Goal: Check status

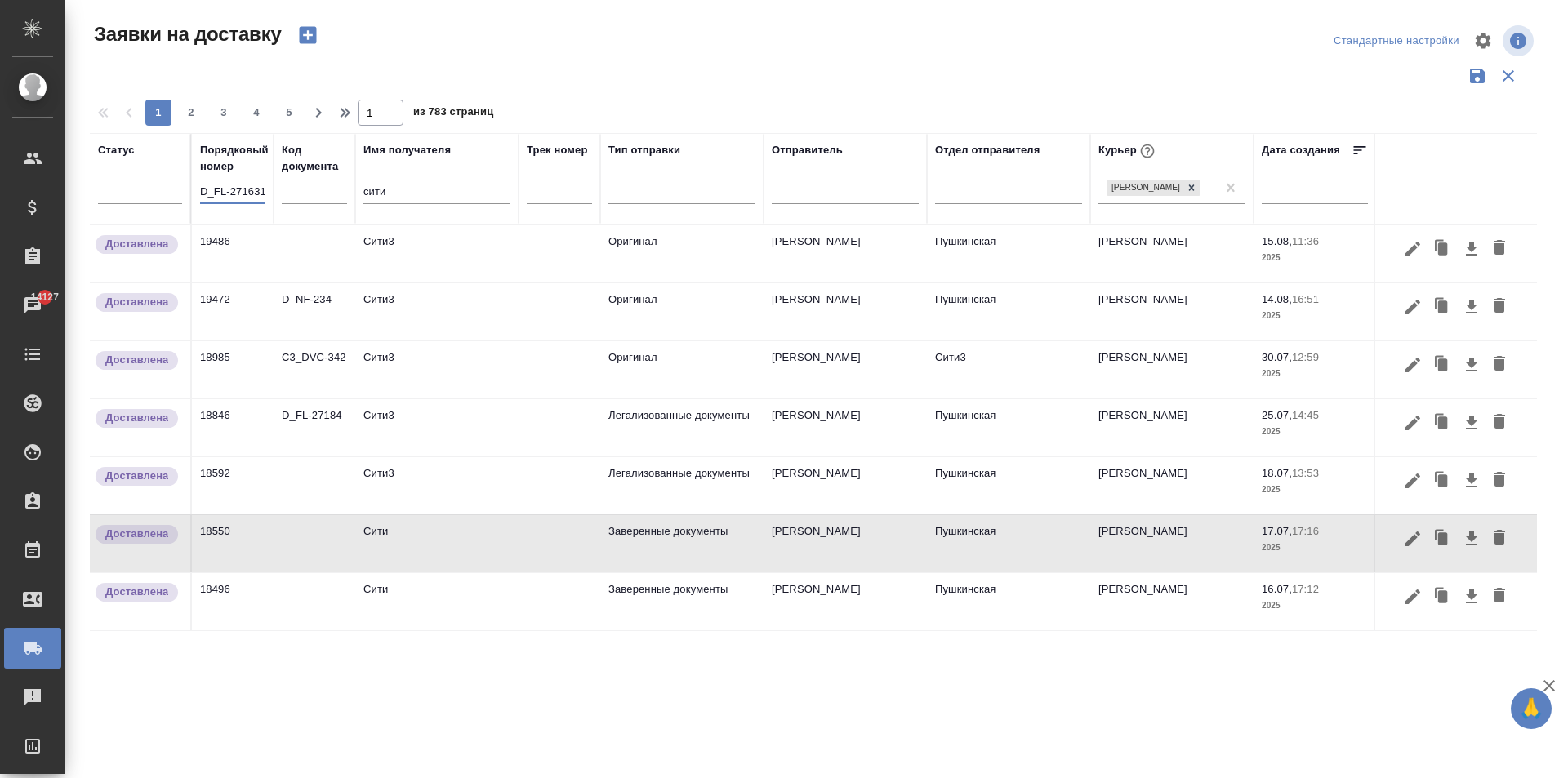
scroll to position [0, 21]
drag, startPoint x: 240, startPoint y: 194, endPoint x: 324, endPoint y: 201, distance: 84.3
click at [324, 201] on tr "Статус Порядковый номер D_FL-2716315:38 Код документа Имя получателя сити Трек …" at bounding box center [937, 179] width 1695 height 91
type input "D_FL-27163"
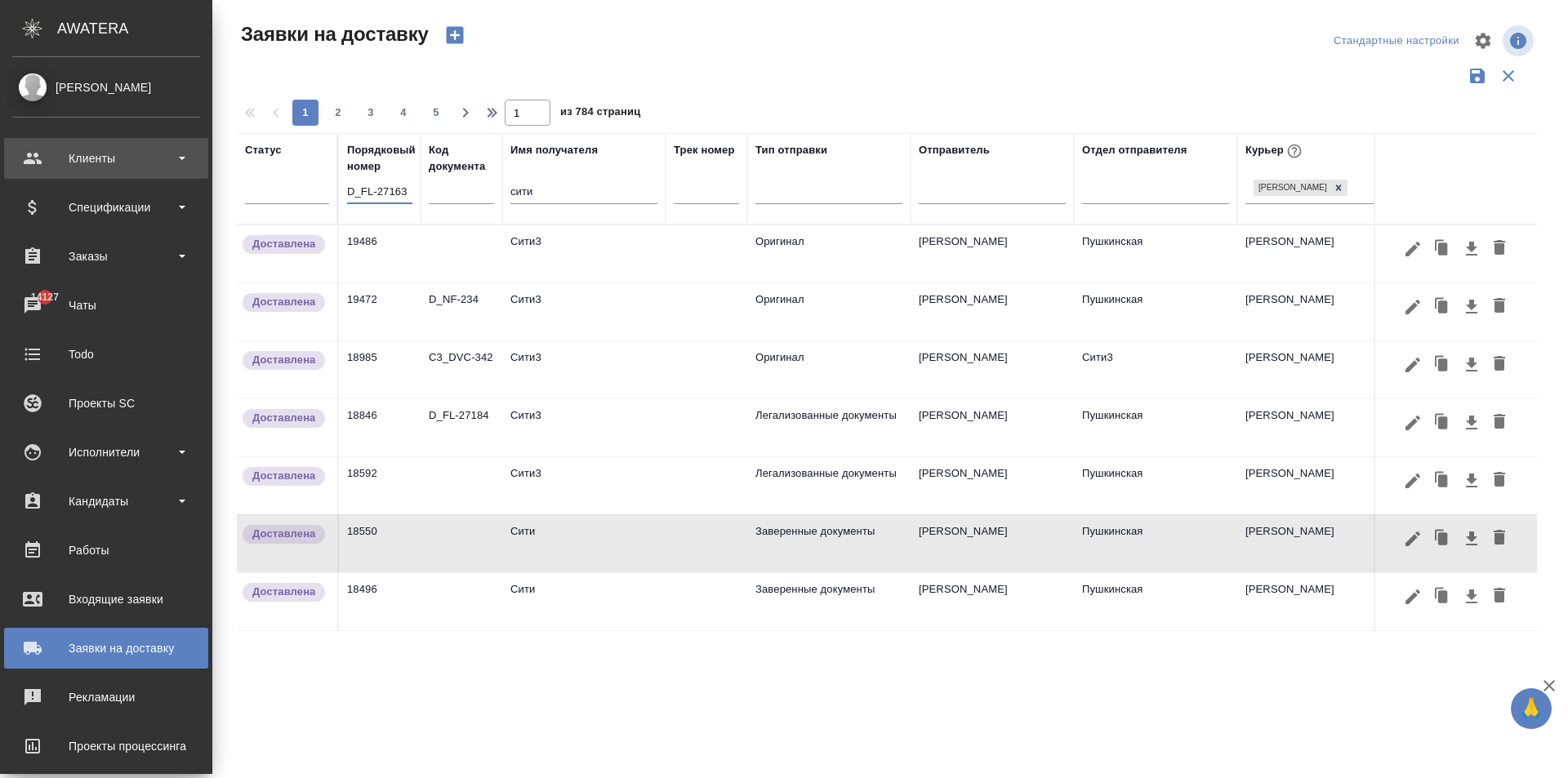
drag, startPoint x: 260, startPoint y: 194, endPoint x: 43, endPoint y: 157, distance: 220.1
click at [43, 157] on div ".cls-1 fill:#fff; AWATERA [PERSON_NAME] Спецификации Заказы 14127 Чаты Todo Про…" at bounding box center [784, 389] width 1568 height 778
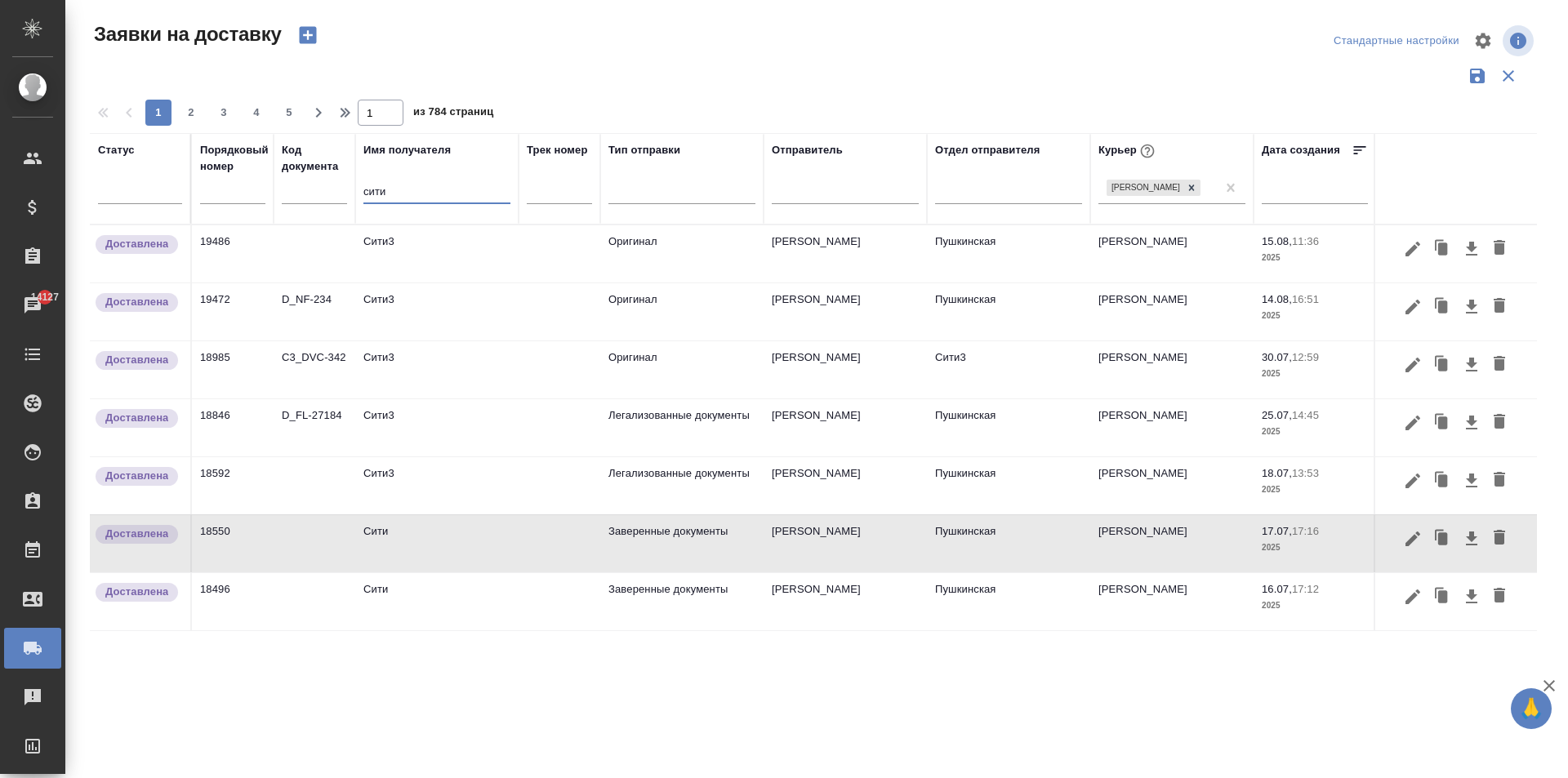
click at [363, 192] on th "Имя получателя сити" at bounding box center [437, 179] width 163 height 91
drag, startPoint x: 393, startPoint y: 199, endPoint x: 339, endPoint y: 186, distance: 55.5
click at [343, 186] on tr "Статус Порядковый номер Код документа Имя получателя сити Трек номер Тип отправ…" at bounding box center [937, 179] width 1695 height 91
click at [300, 200] on input "text" at bounding box center [315, 193] width 66 height 20
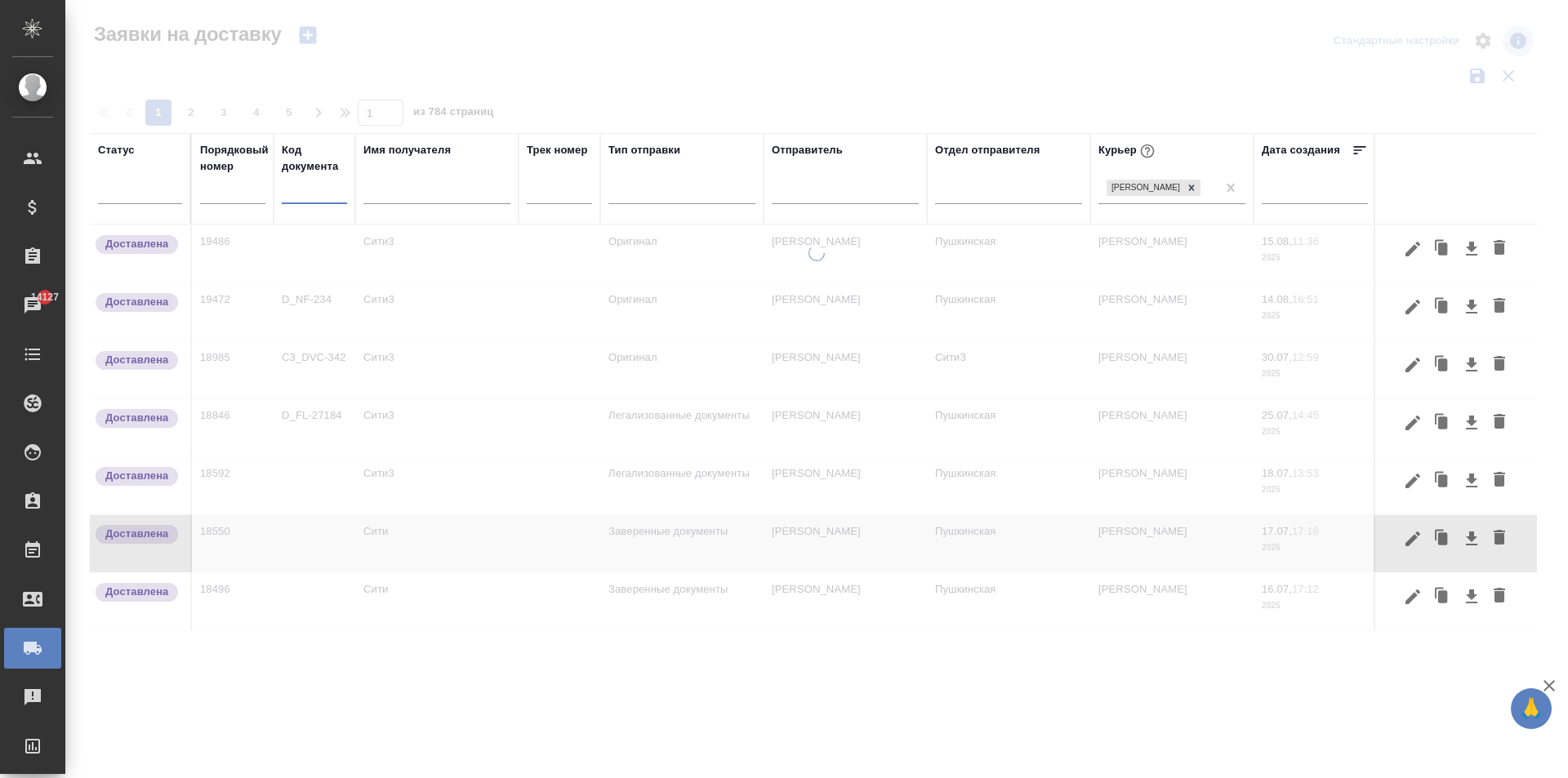
paste input "D_FL-2716315:38"
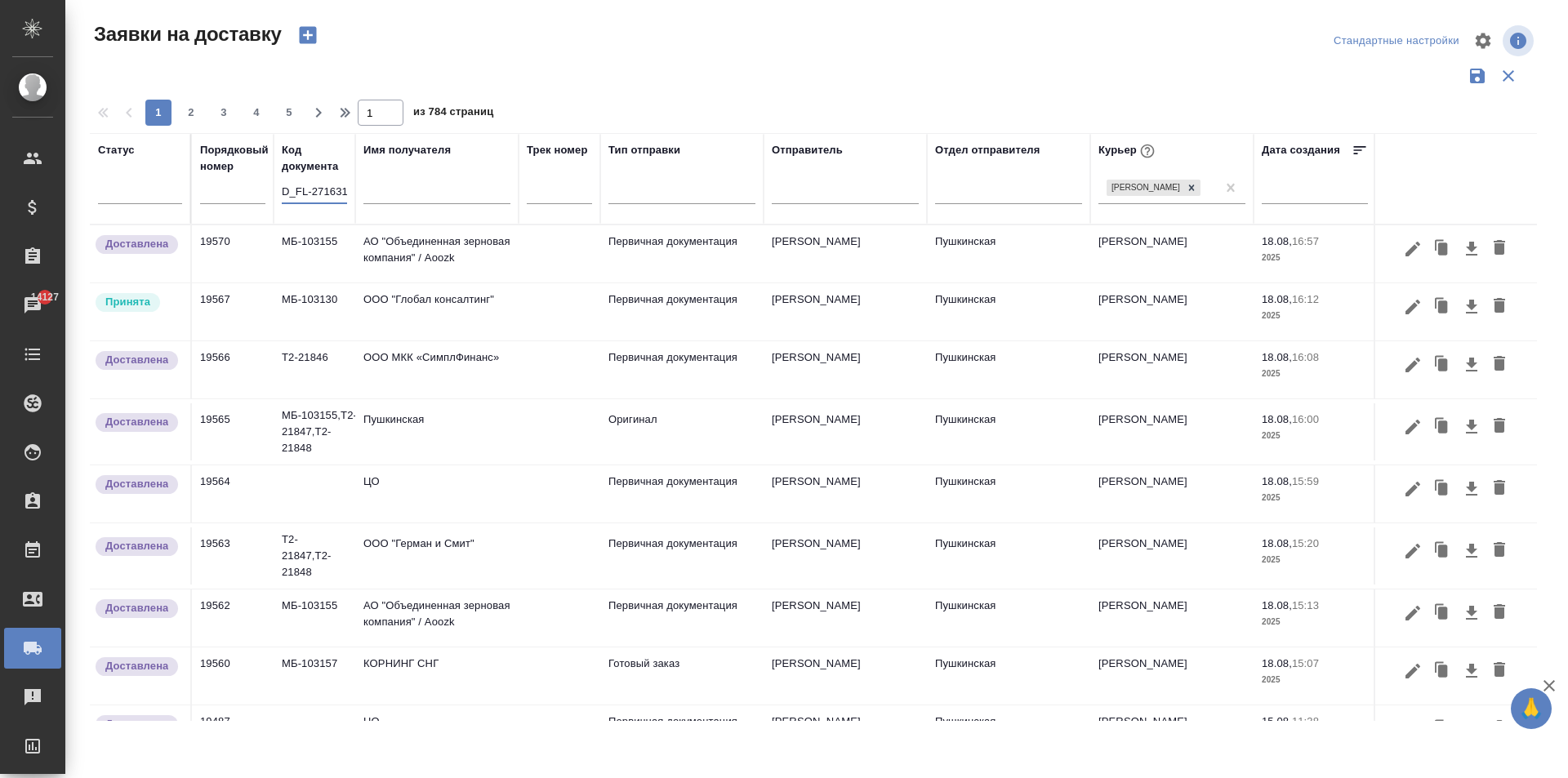
scroll to position [0, 21]
click at [781, 180] on tr "Статус Порядковый номер Код документа D_FL-2716315:38 Имя получателя Трек номер…" at bounding box center [937, 179] width 1695 height 91
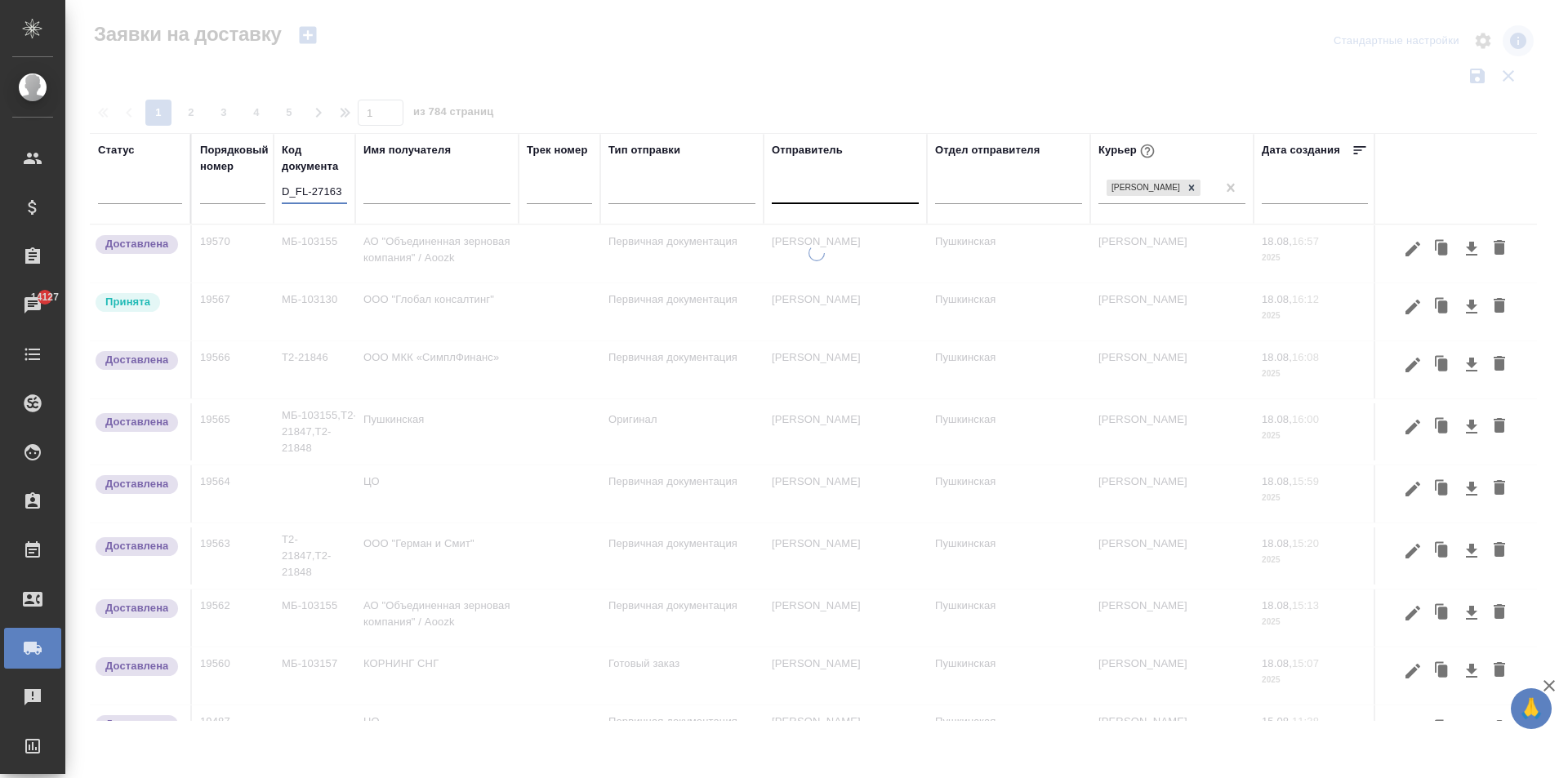
type input "D_FL-27163"
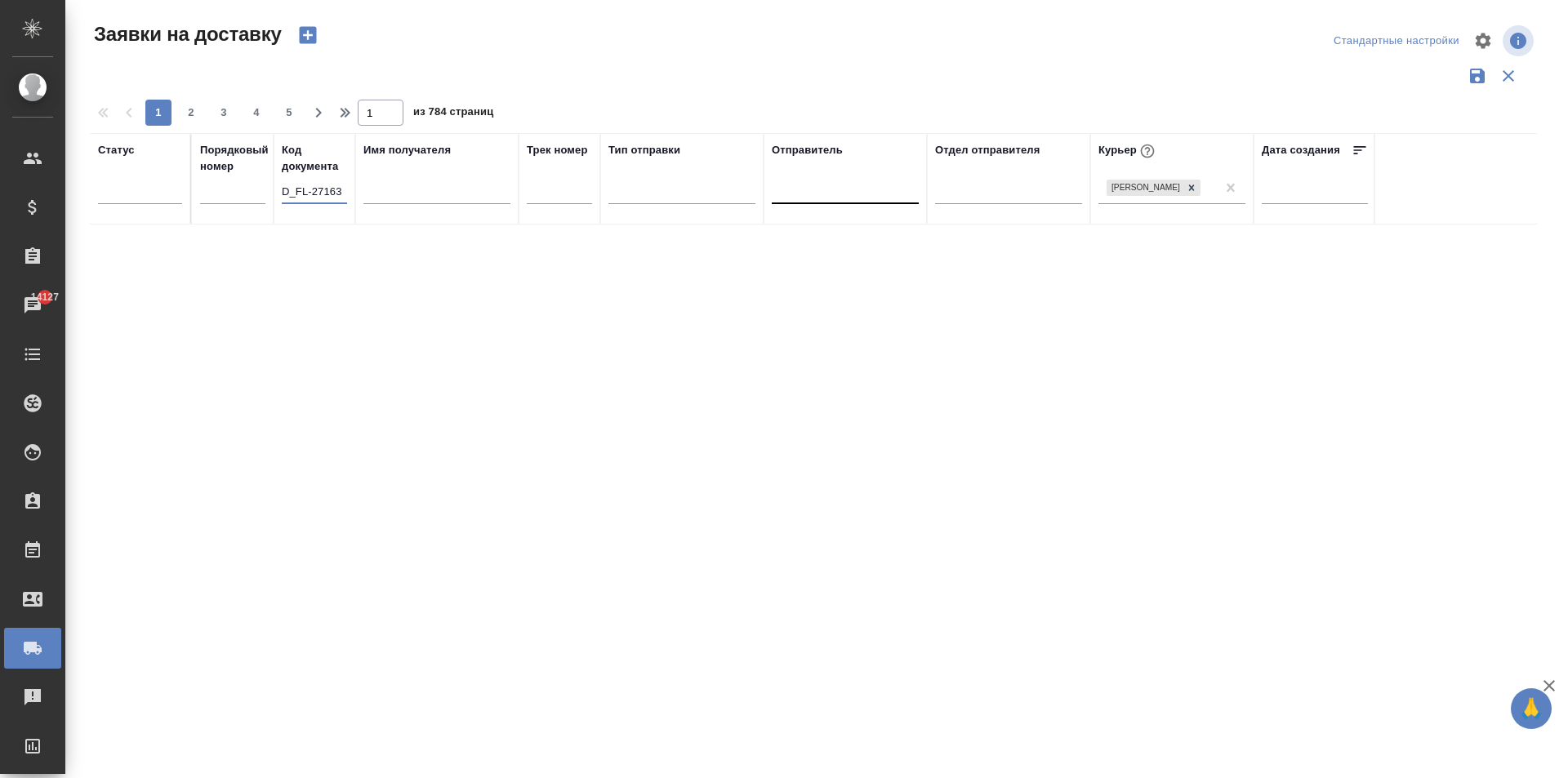
scroll to position [0, 0]
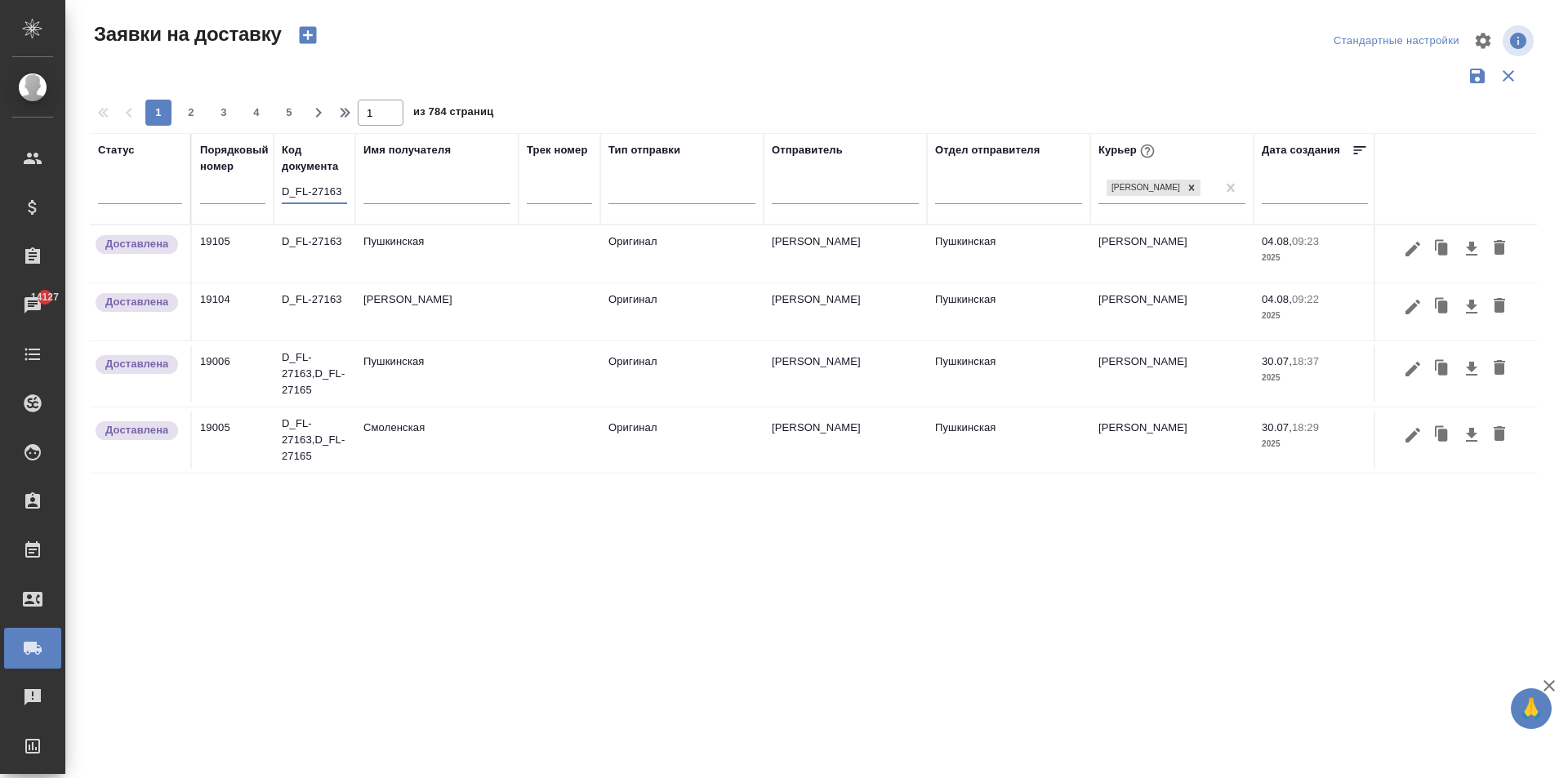
click at [420, 254] on td "Пушкинская" at bounding box center [437, 254] width 163 height 57
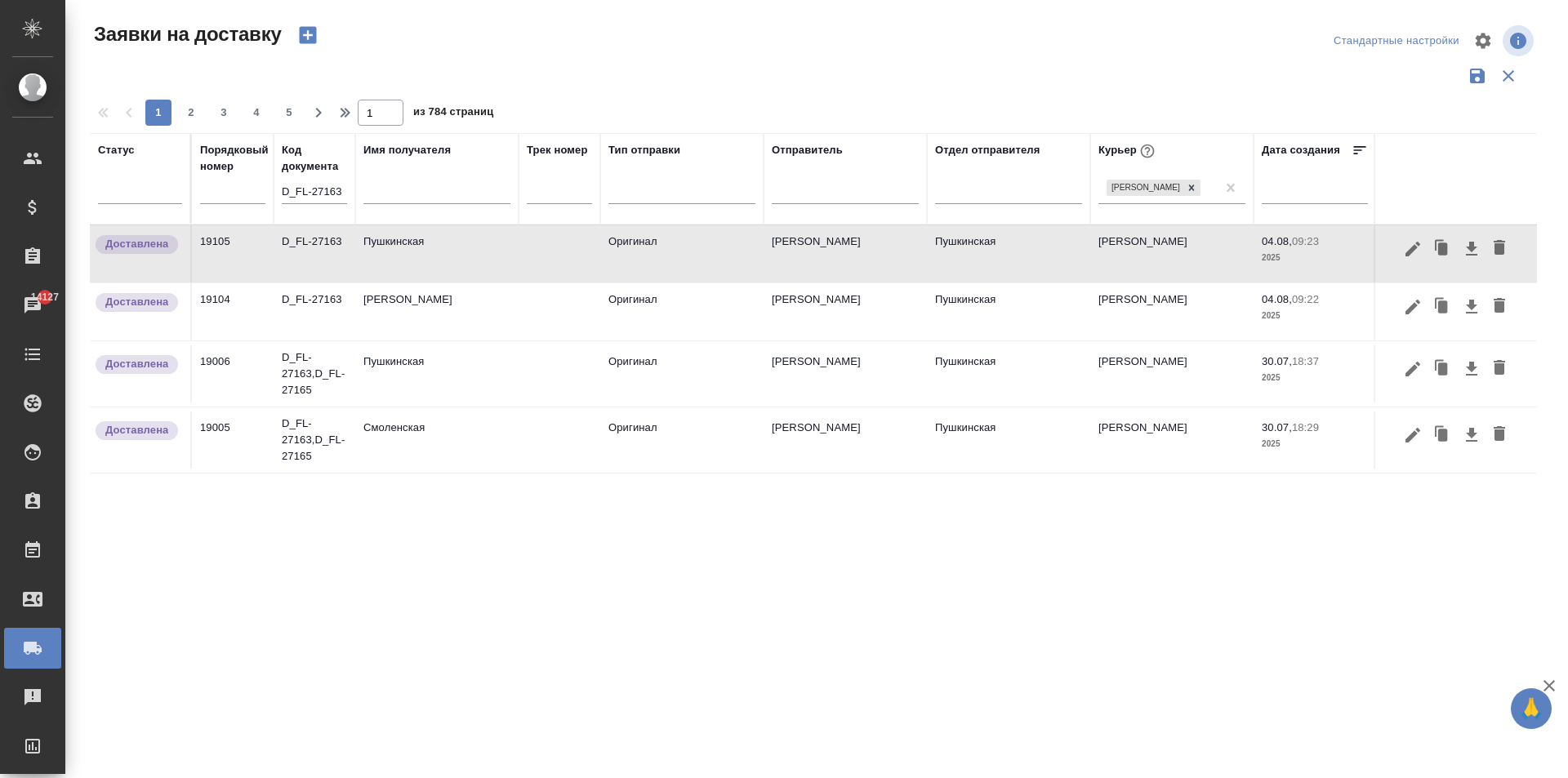
click at [420, 254] on td "Пушкинская" at bounding box center [437, 254] width 163 height 57
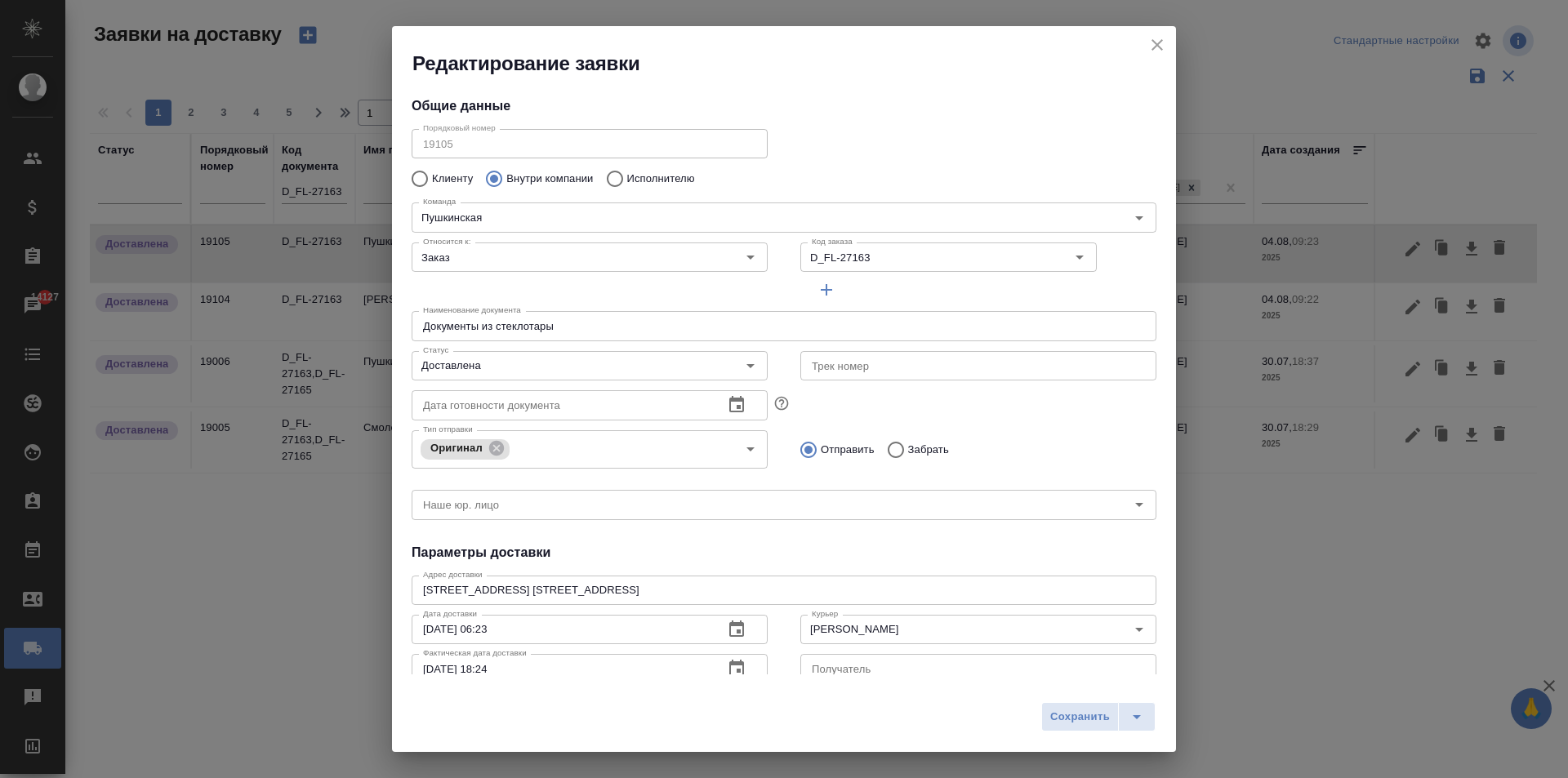
type input "[PERSON_NAME]"
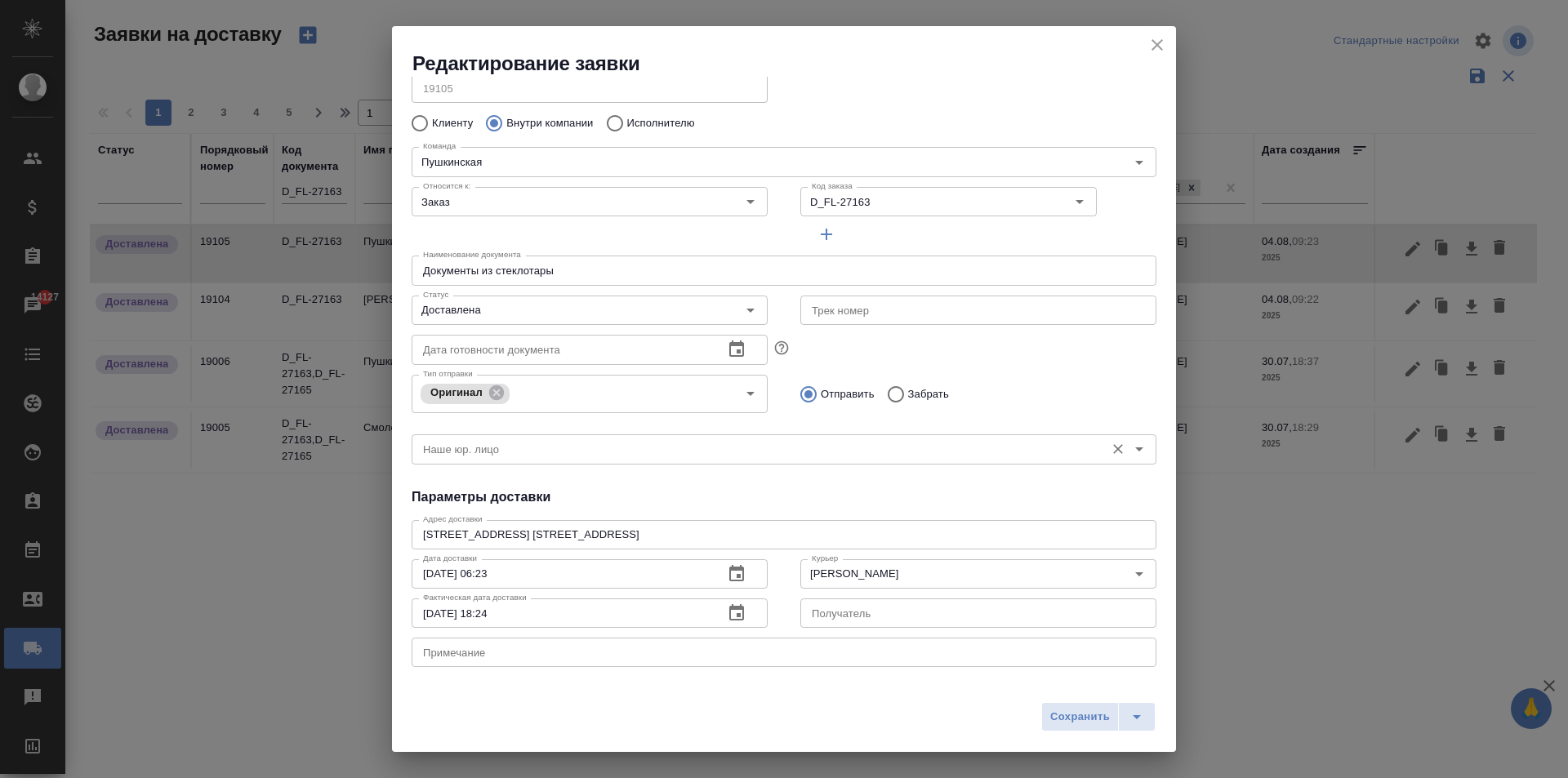
scroll to position [82, 0]
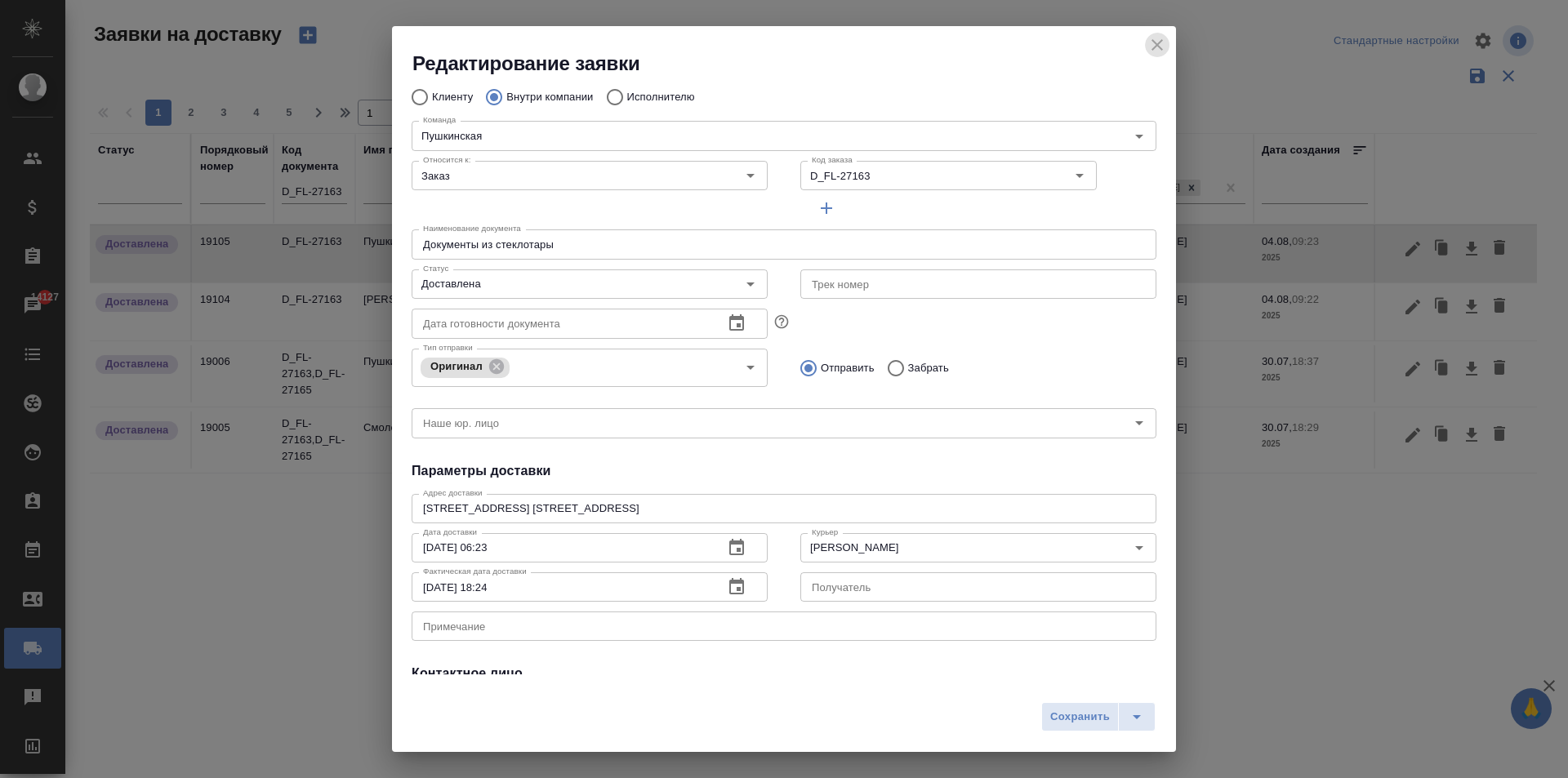
click at [1160, 44] on icon "close" at bounding box center [1157, 45] width 19 height 19
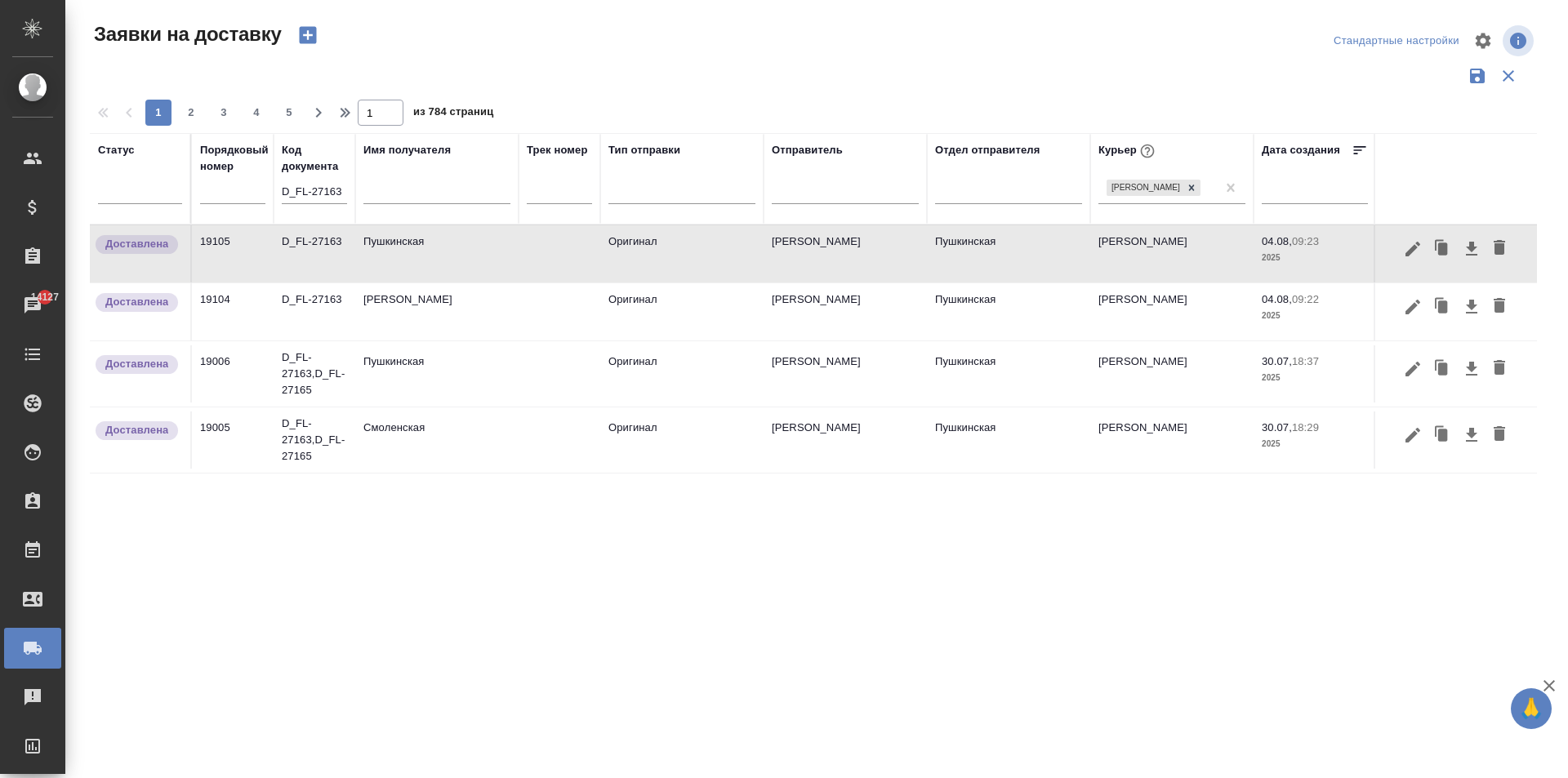
click at [451, 283] on td "Пушкинская" at bounding box center [437, 254] width 163 height 57
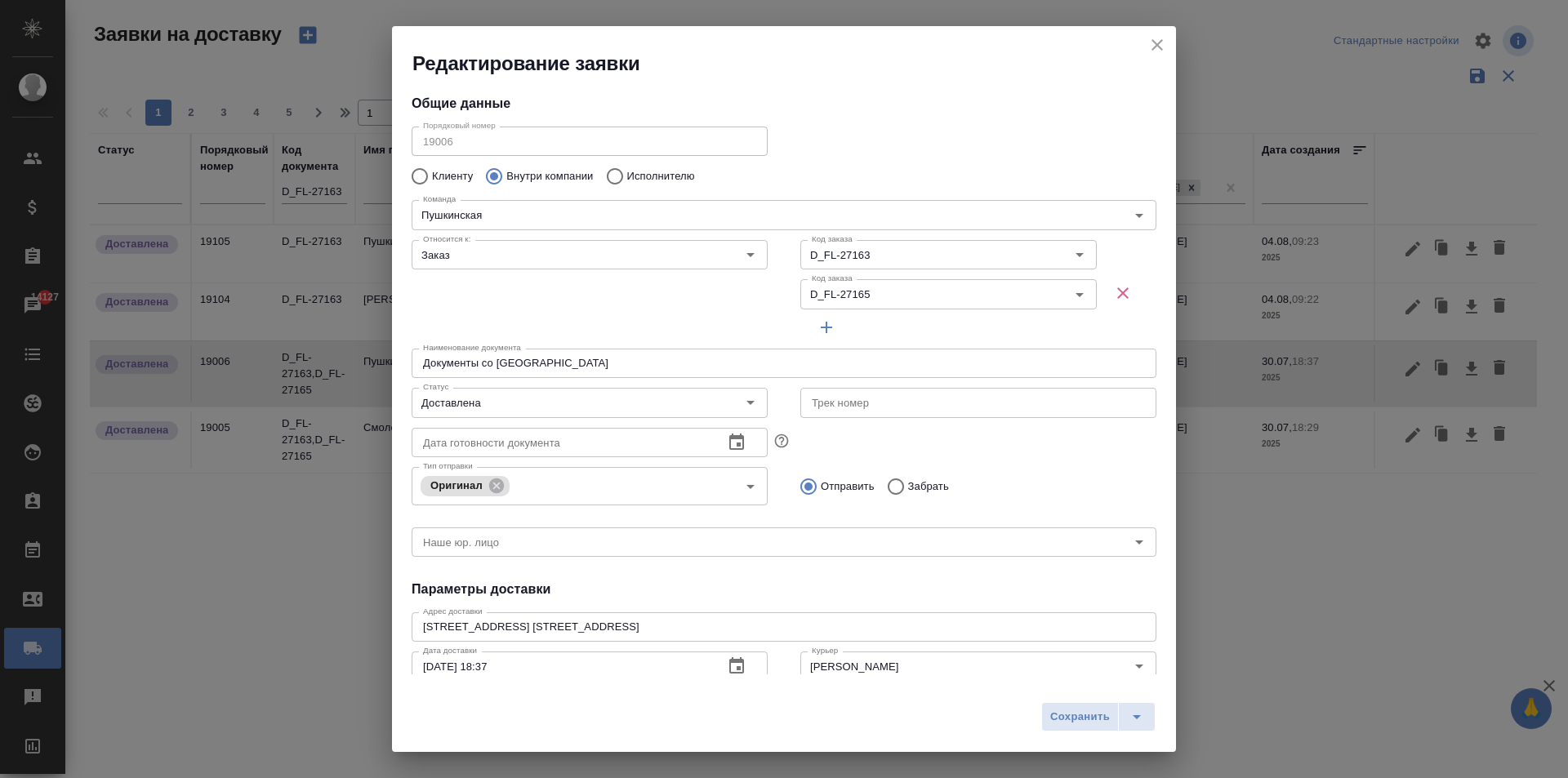
scroll to position [0, 0]
click at [1162, 40] on icon "close" at bounding box center [1158, 45] width 12 height 12
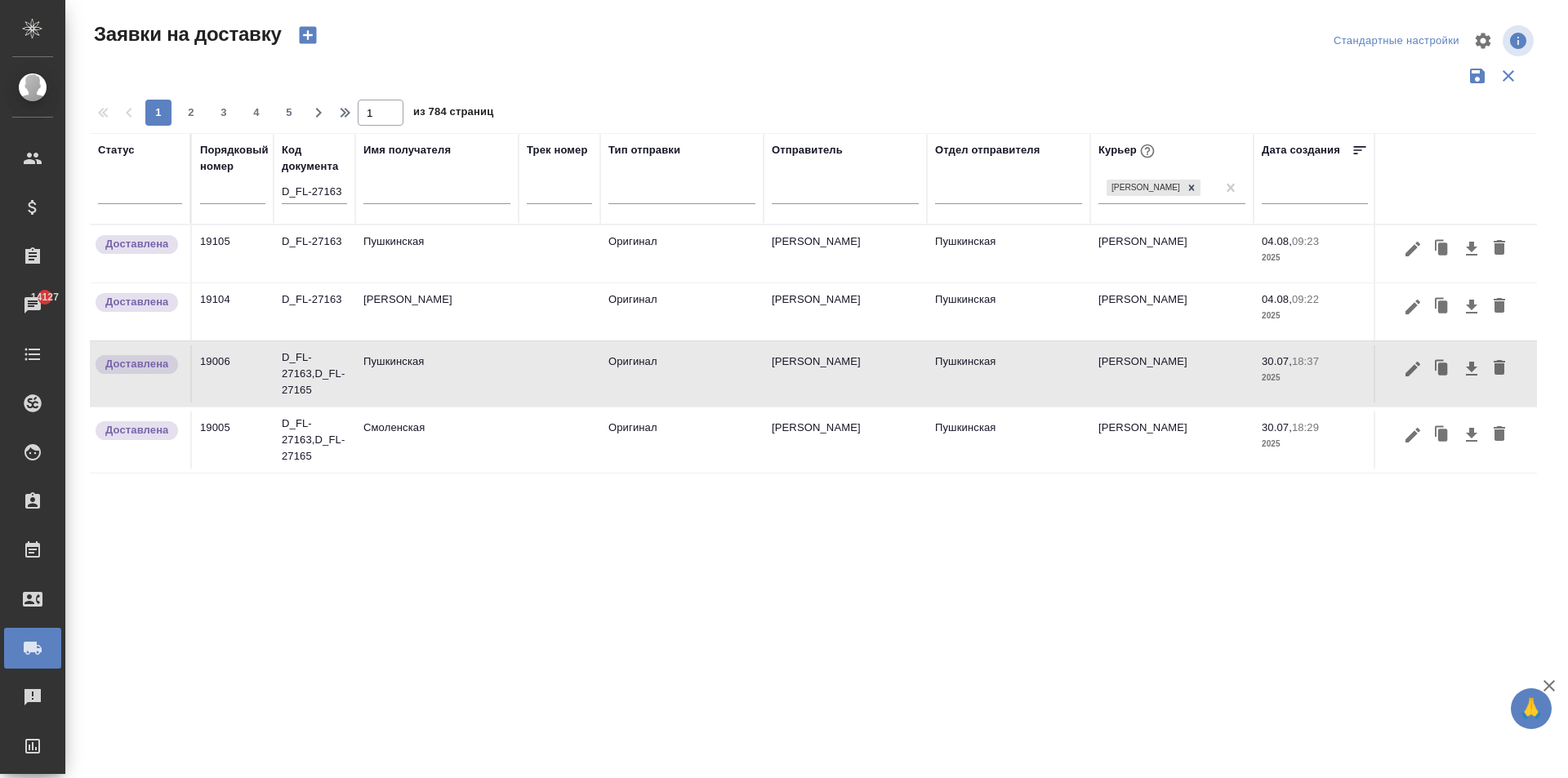
click at [442, 269] on td "Пушкинская" at bounding box center [437, 254] width 163 height 57
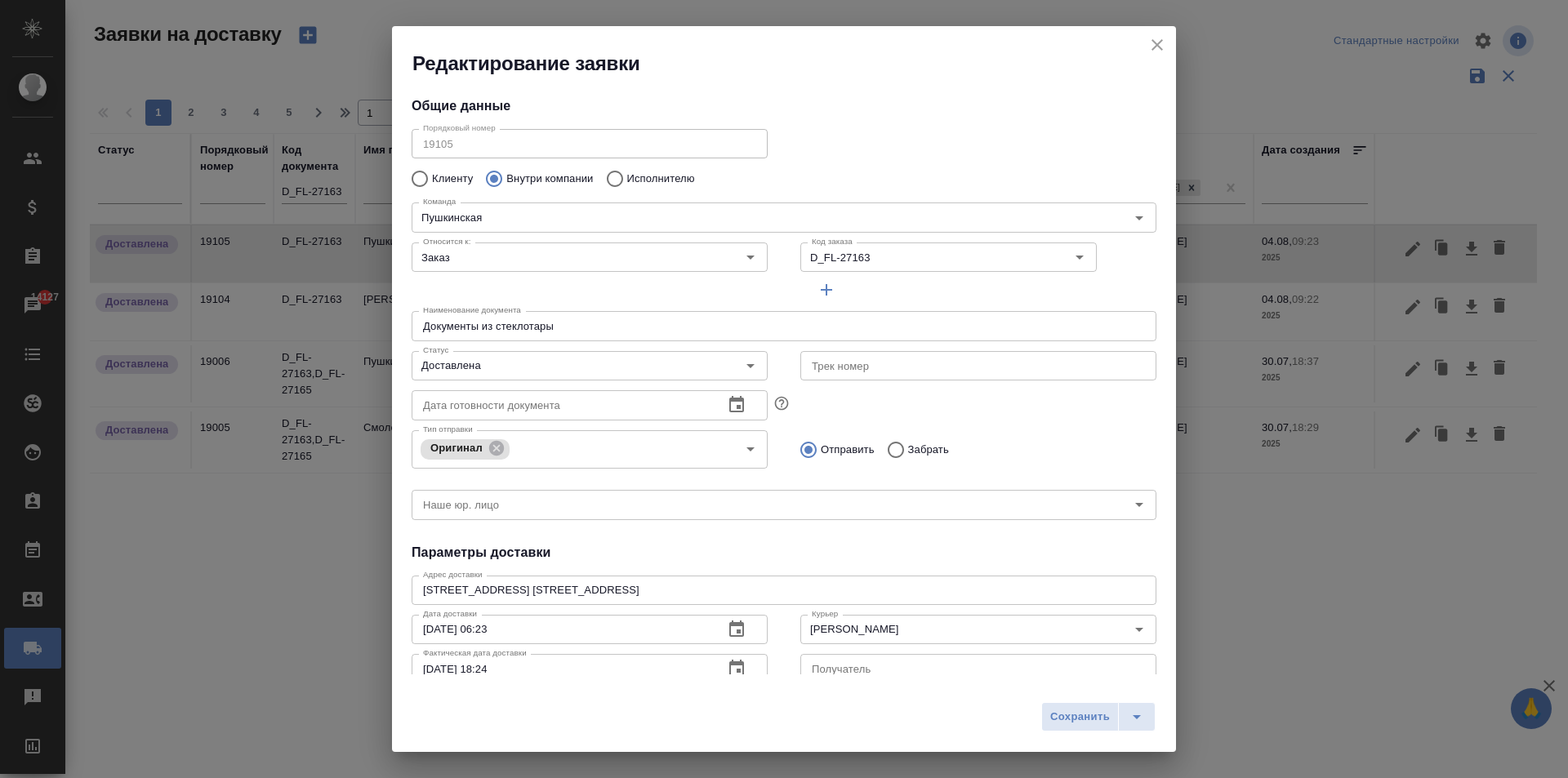
click at [1158, 35] on button "close" at bounding box center [1157, 45] width 25 height 25
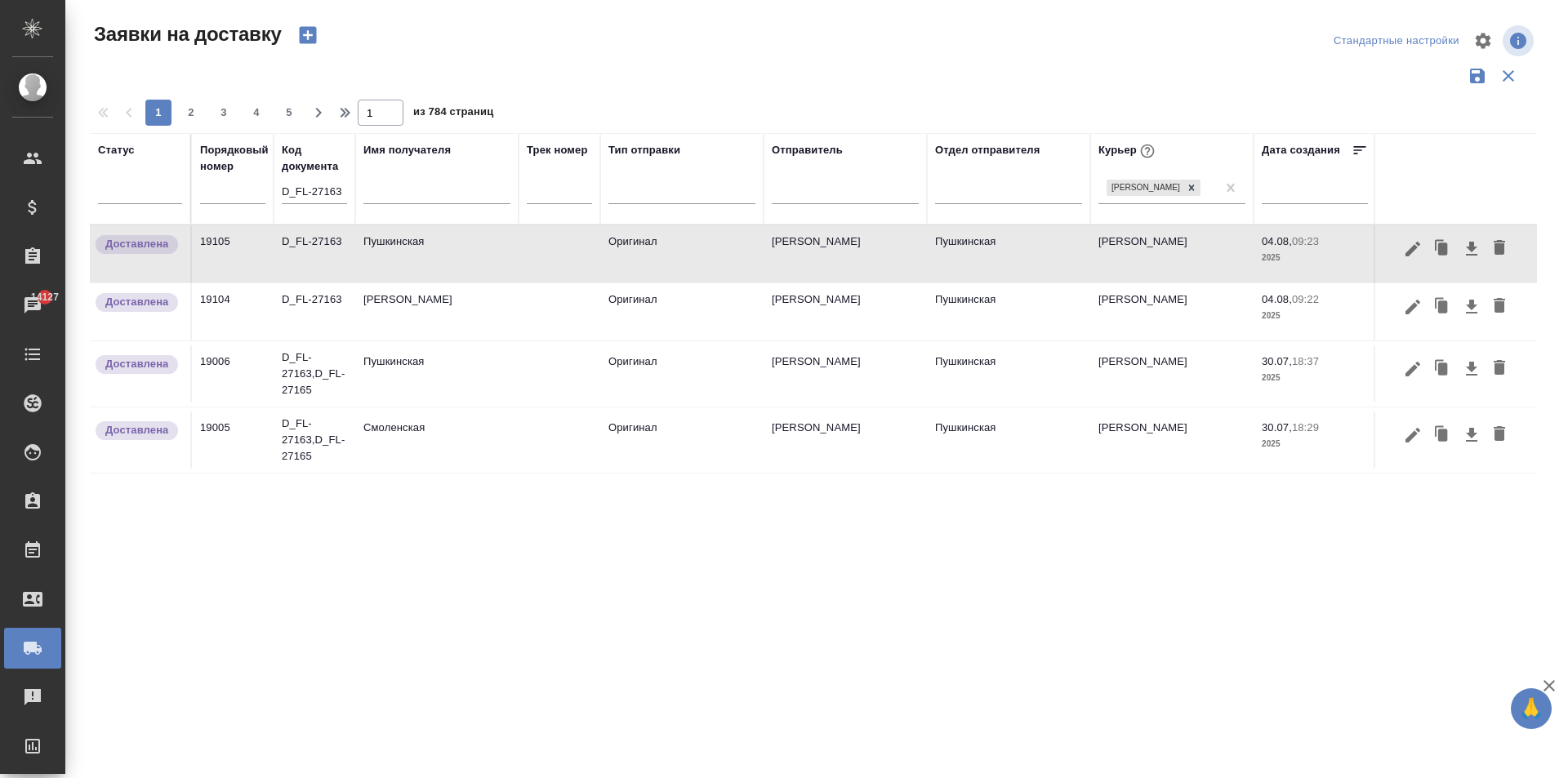
click at [412, 283] on td "[PERSON_NAME]" at bounding box center [437, 254] width 163 height 57
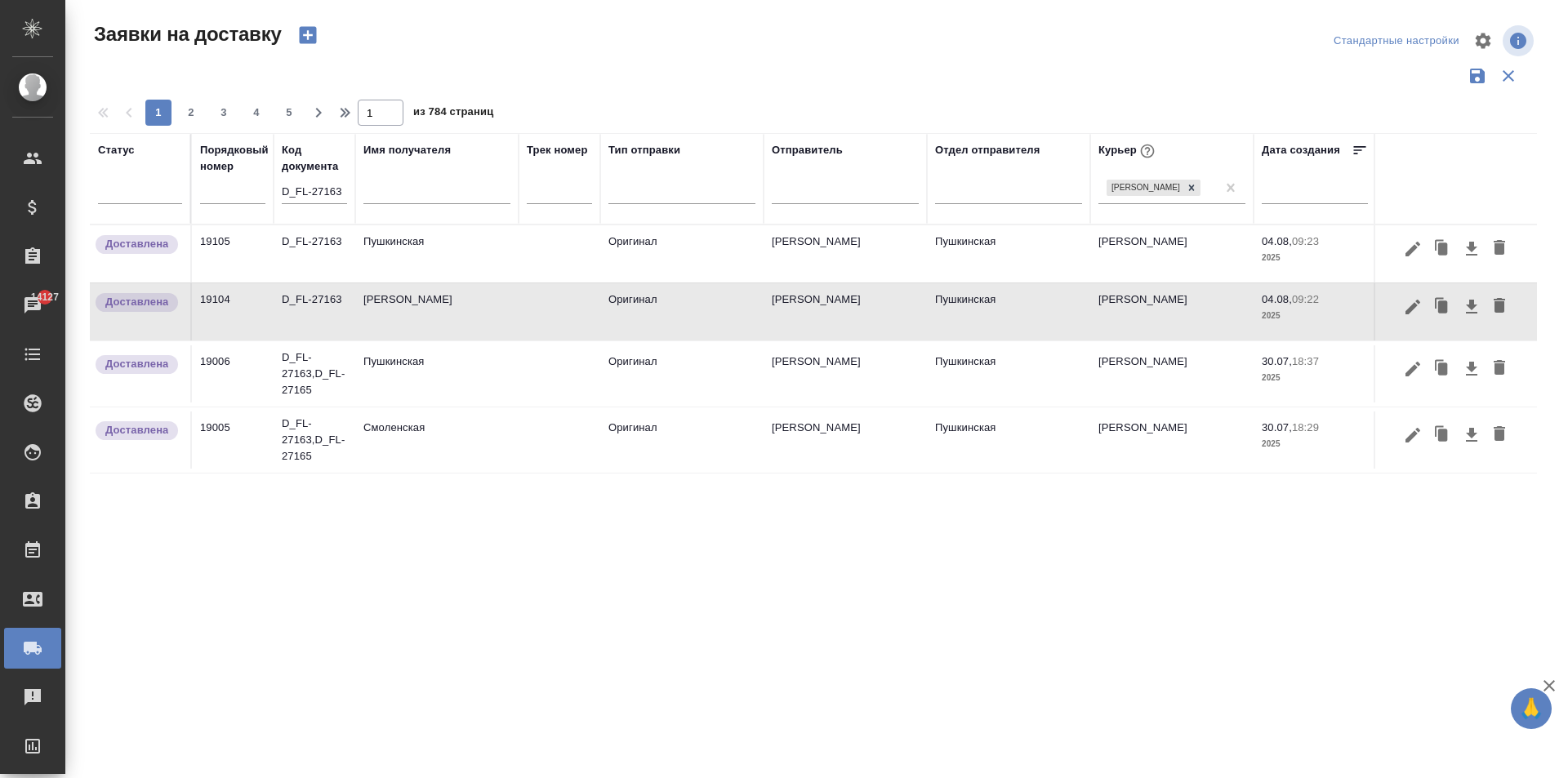
click at [412, 283] on td "[PERSON_NAME]" at bounding box center [437, 254] width 163 height 57
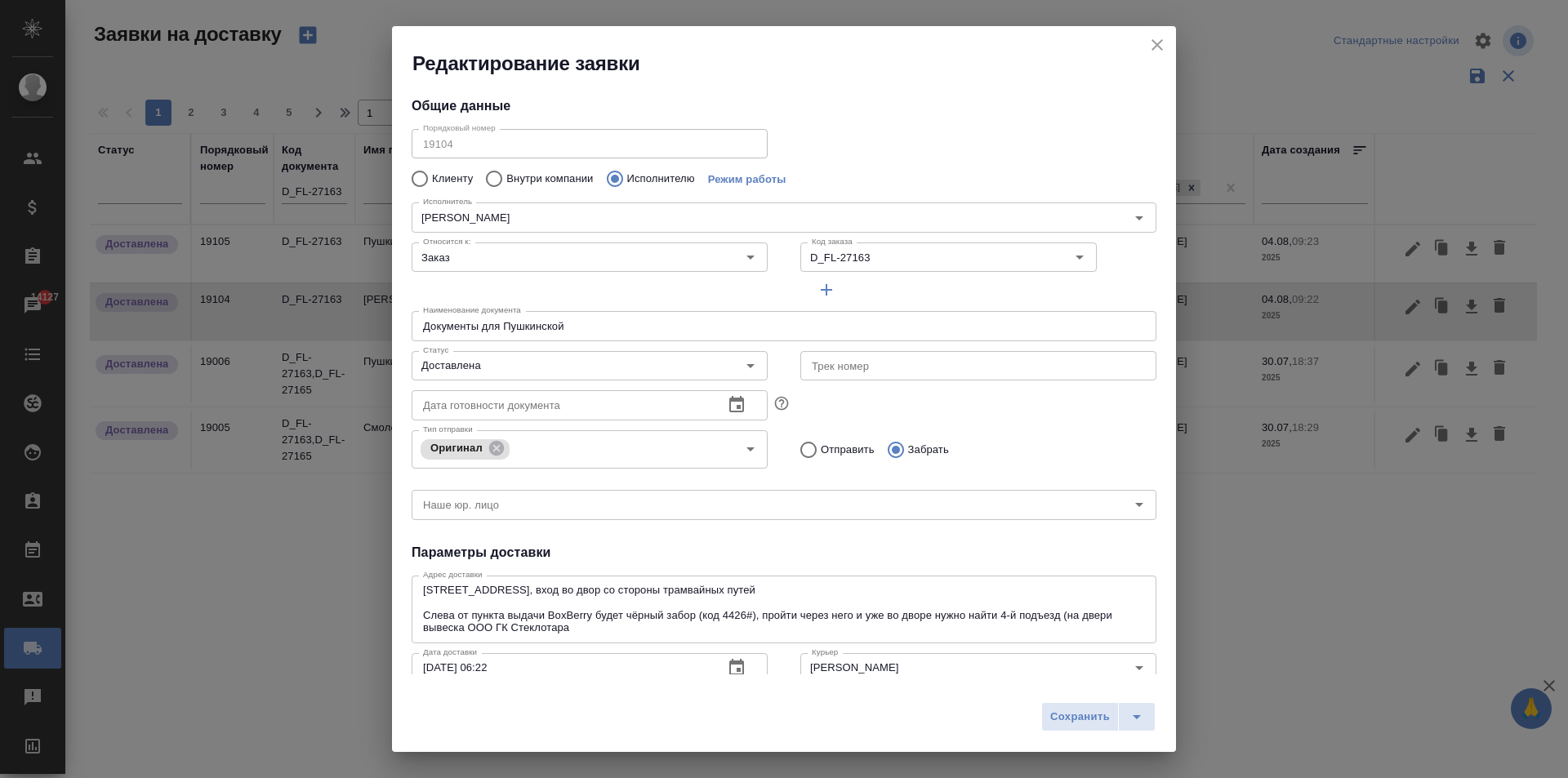
type input "[PERSON_NAME]"
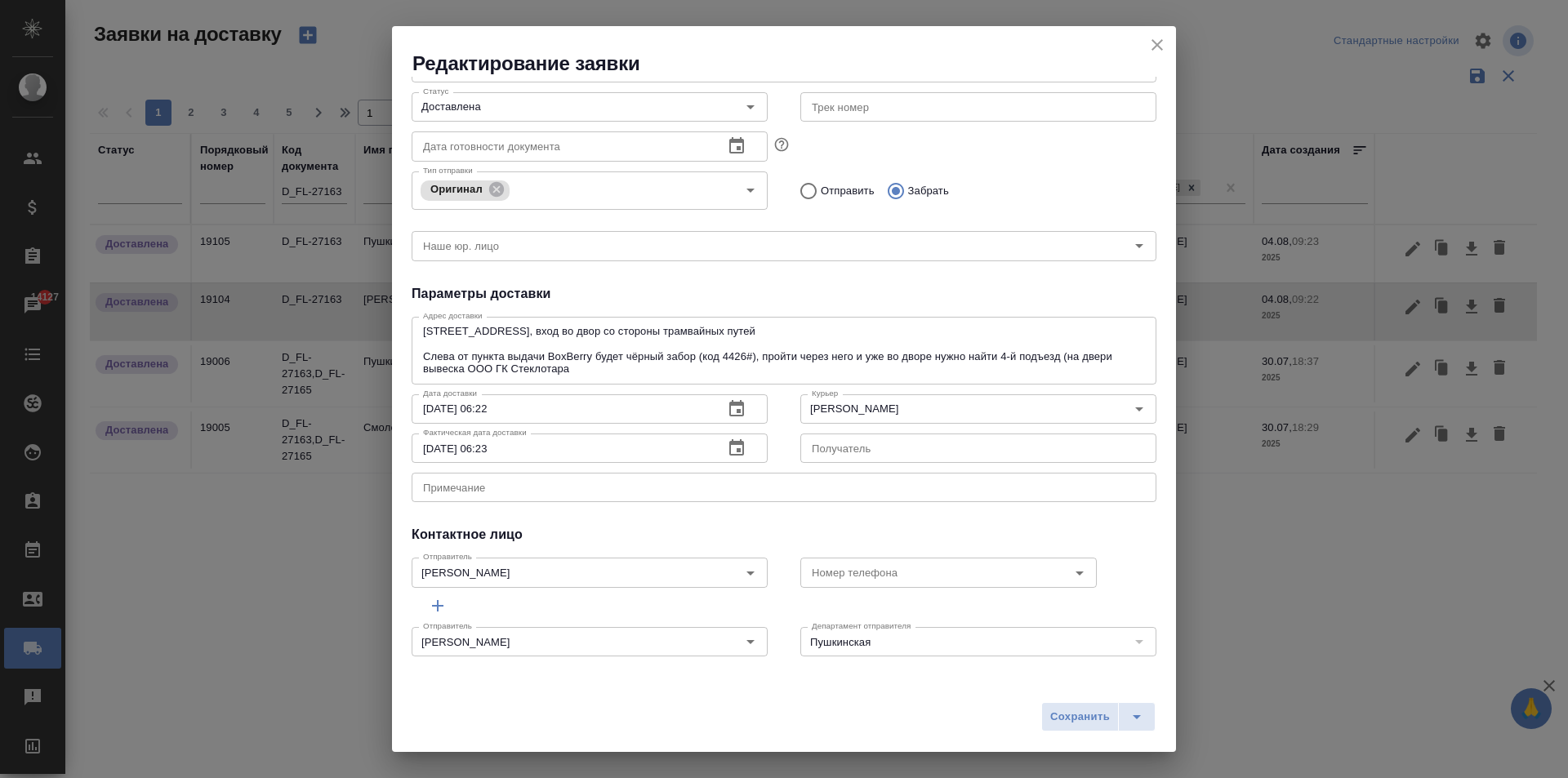
scroll to position [261, 0]
click at [1167, 38] on icon "close" at bounding box center [1157, 45] width 19 height 19
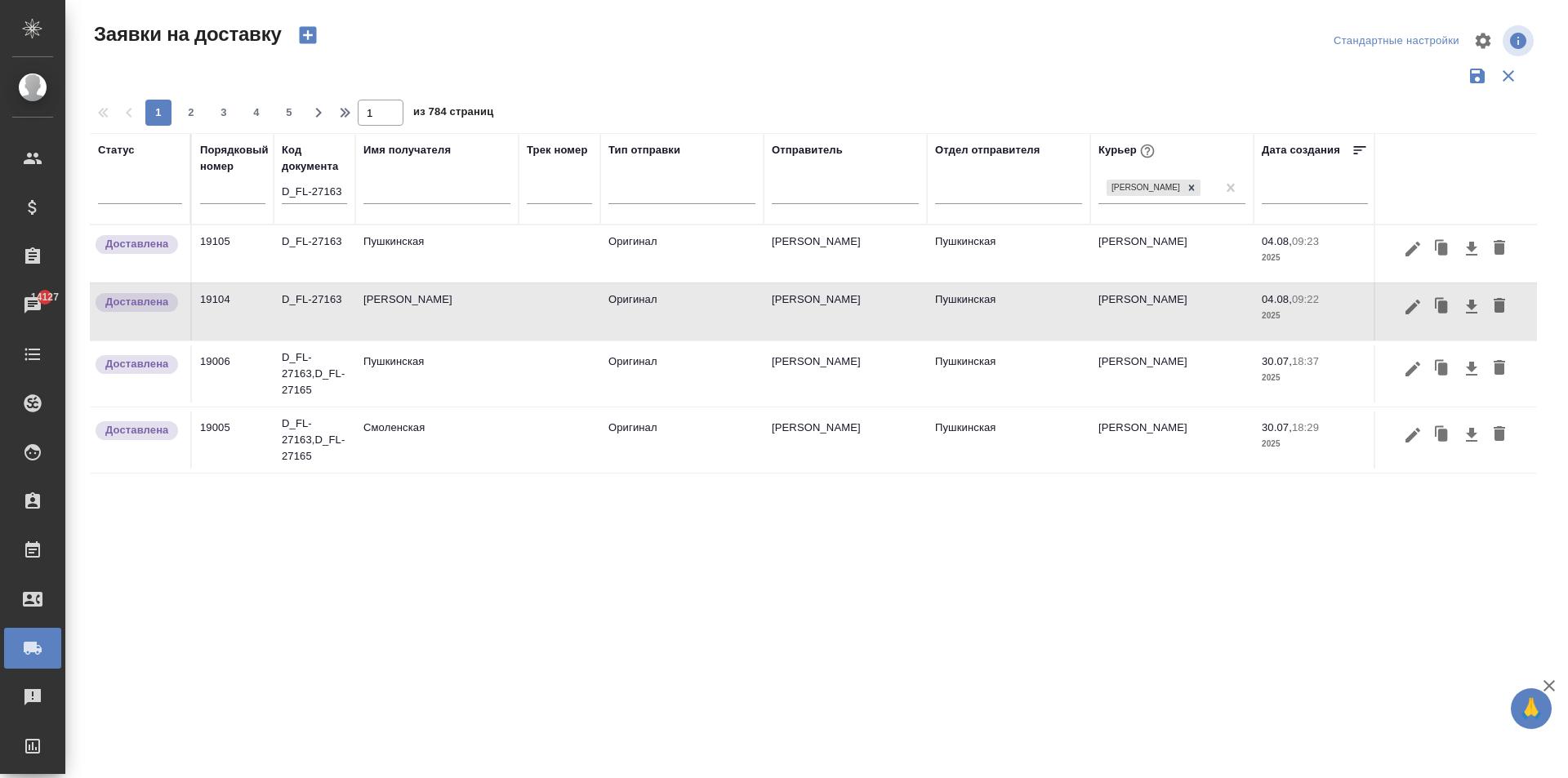
click at [397, 233] on td "Пушкинская" at bounding box center [437, 254] width 163 height 57
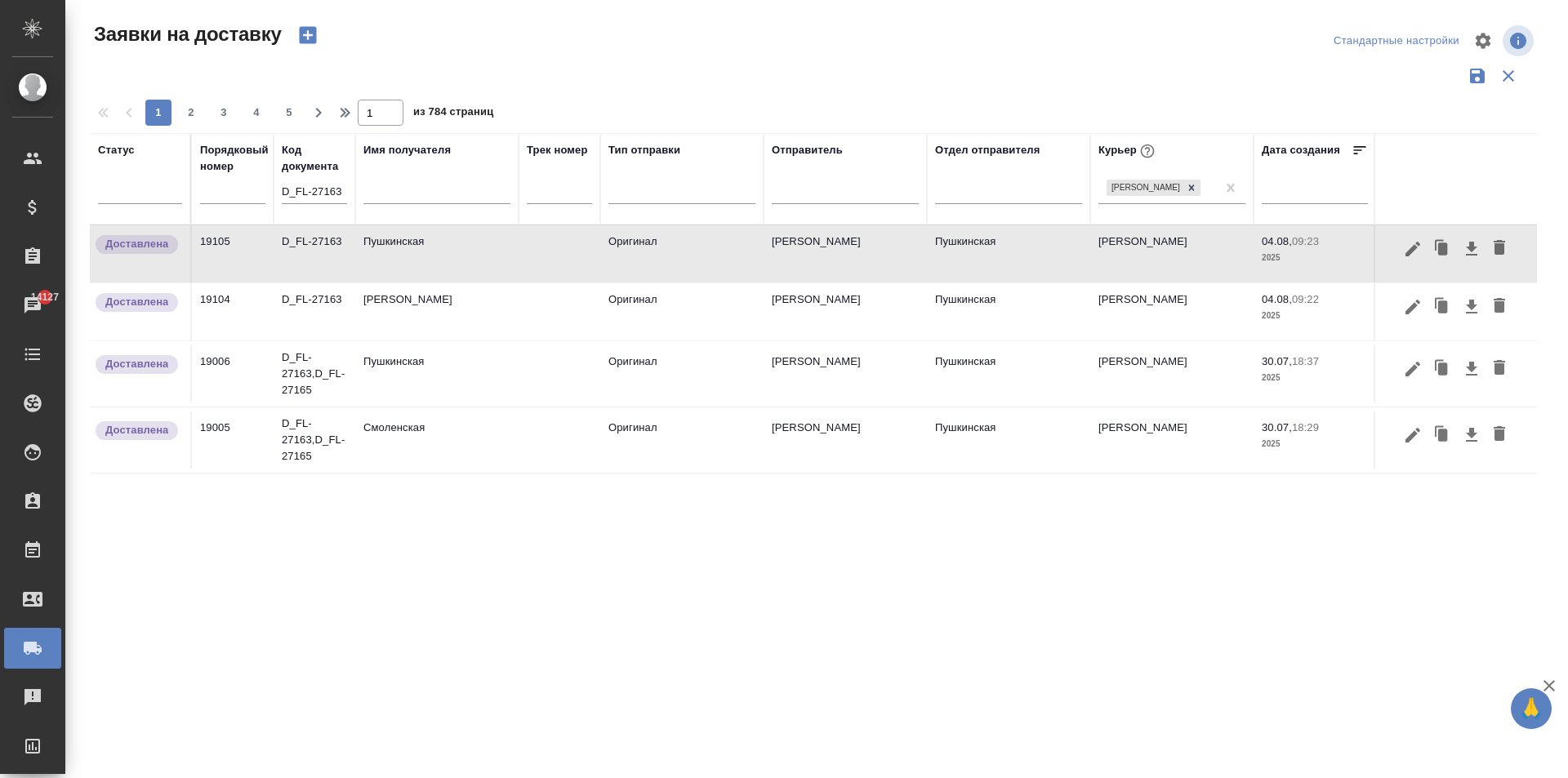
click at [397, 233] on td "Пушкинская" at bounding box center [437, 254] width 163 height 57
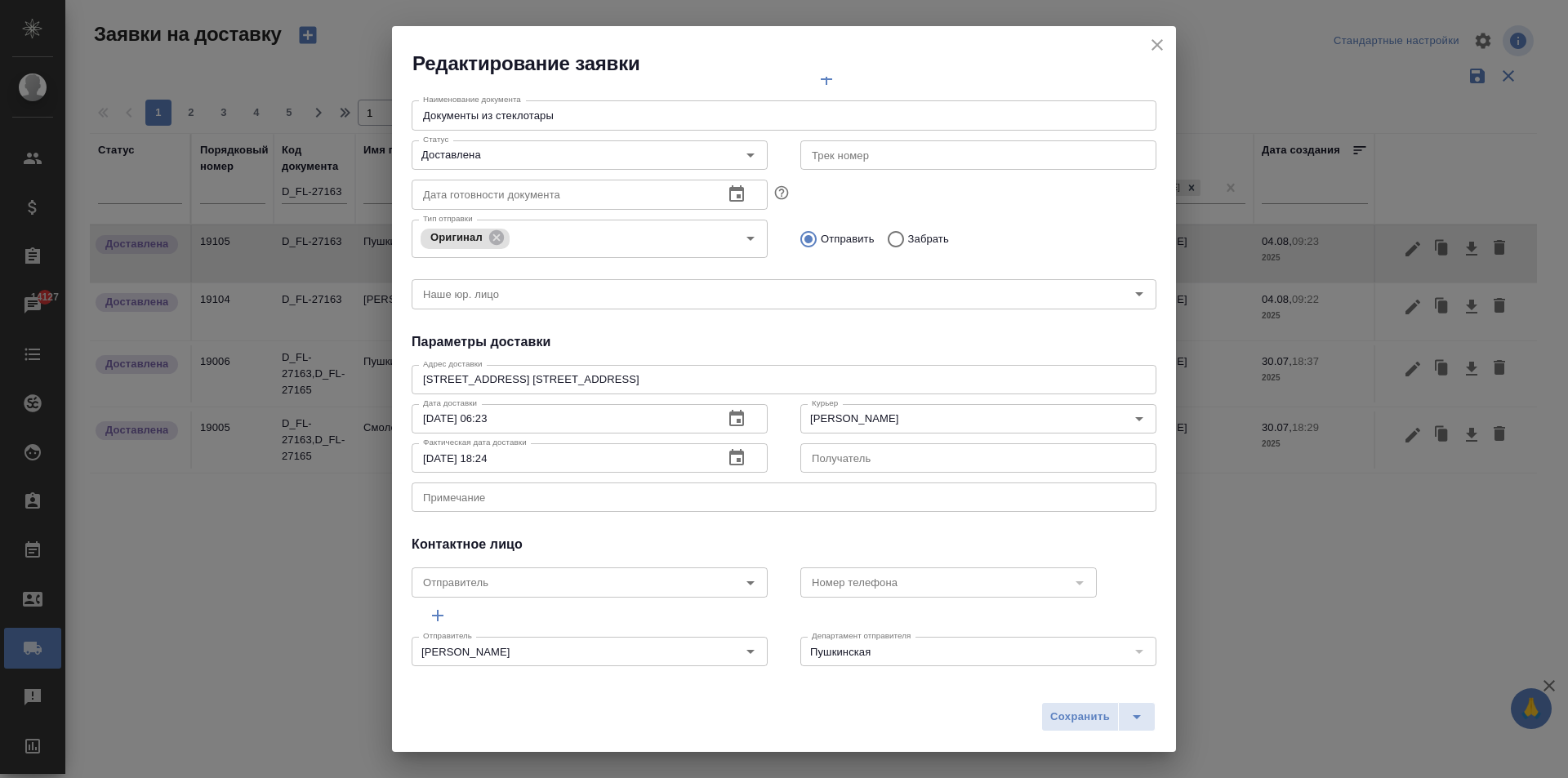
scroll to position [223, 0]
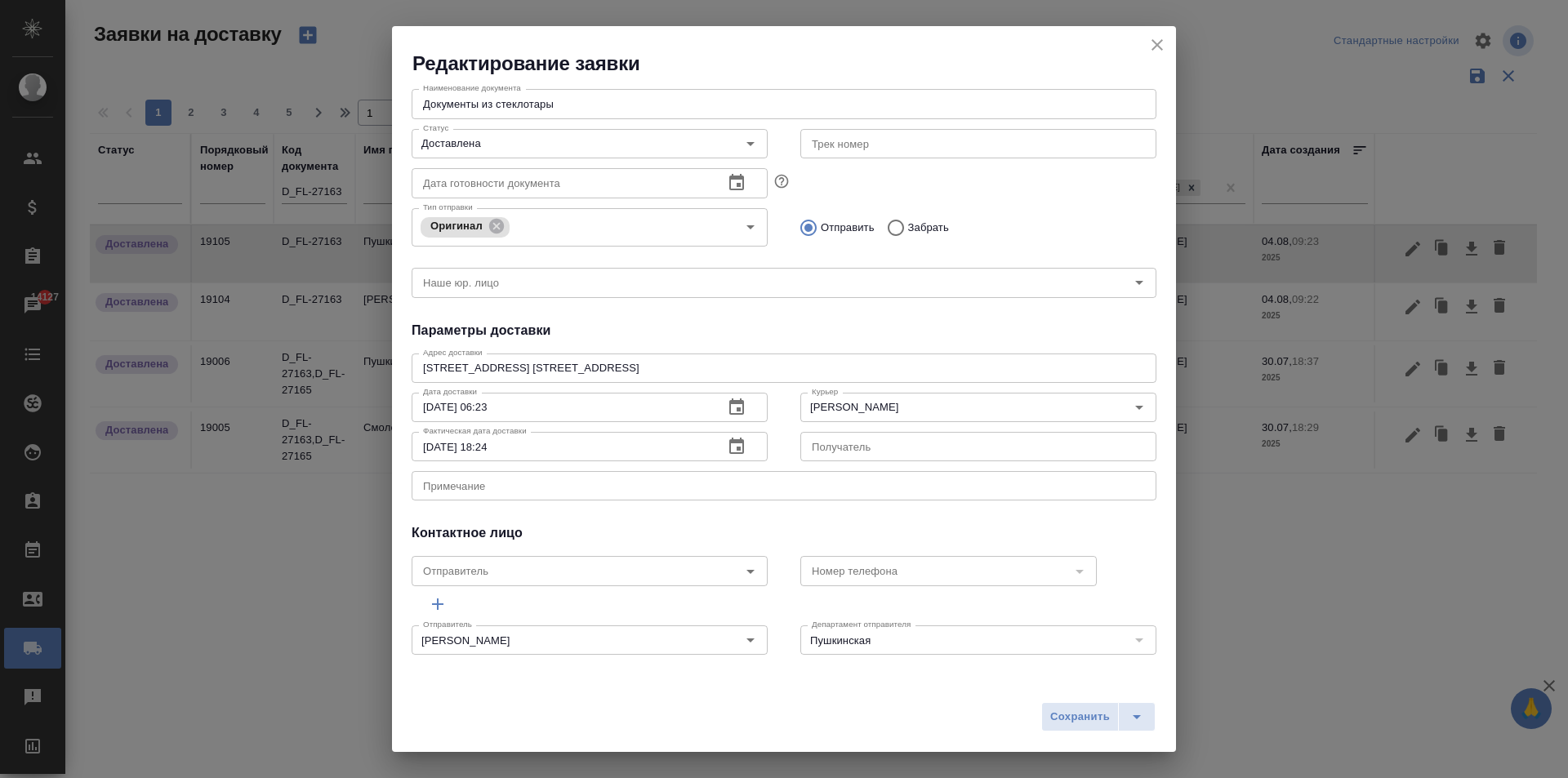
click at [1161, 41] on icon "close" at bounding box center [1158, 45] width 12 height 12
